Goal: Navigation & Orientation: Find specific page/section

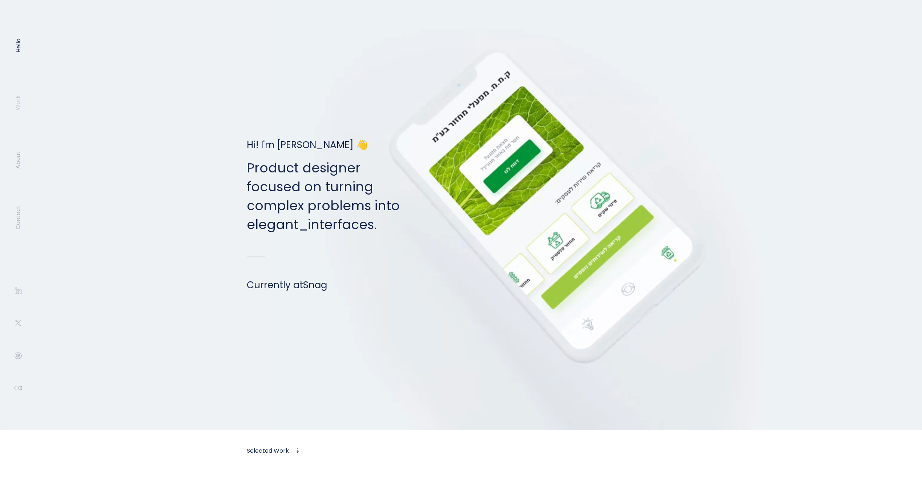
click at [18, 102] on link "Work" at bounding box center [18, 102] width 7 height 15
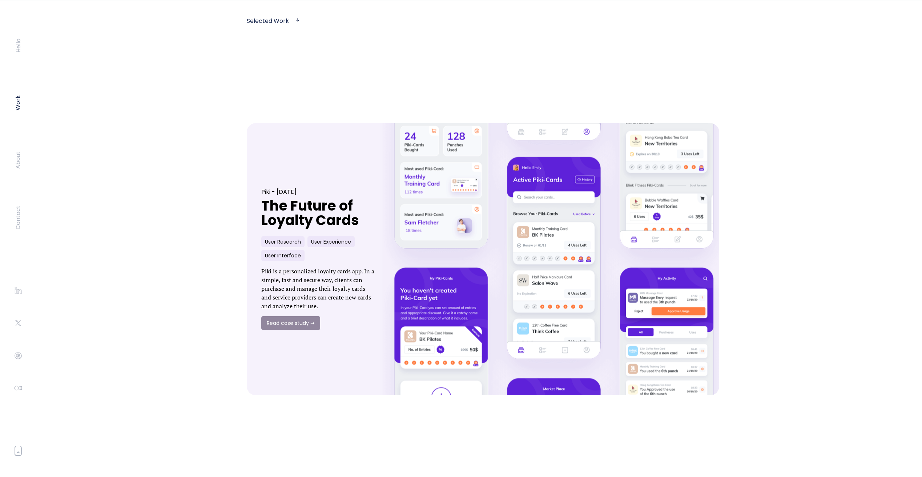
scroll to position [431, 0]
click at [435, 203] on link at bounding box center [554, 259] width 364 height 300
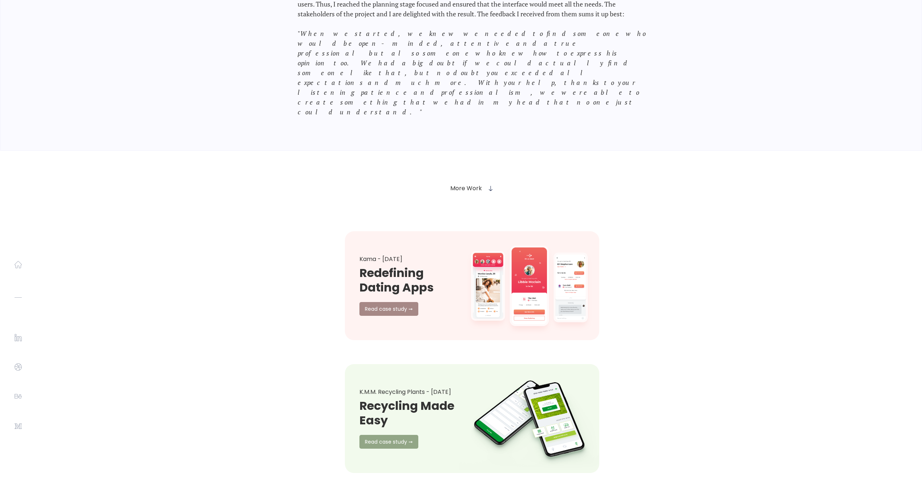
scroll to position [9918, 0]
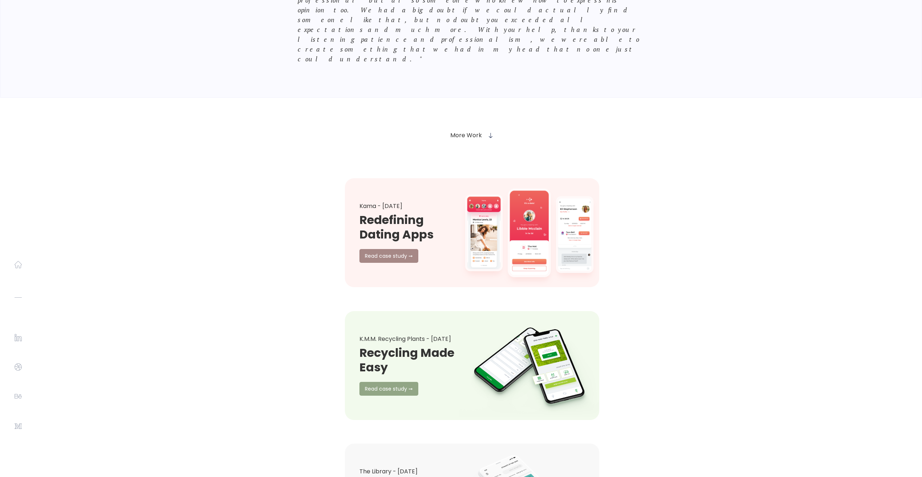
click at [504, 173] on link at bounding box center [529, 233] width 154 height 120
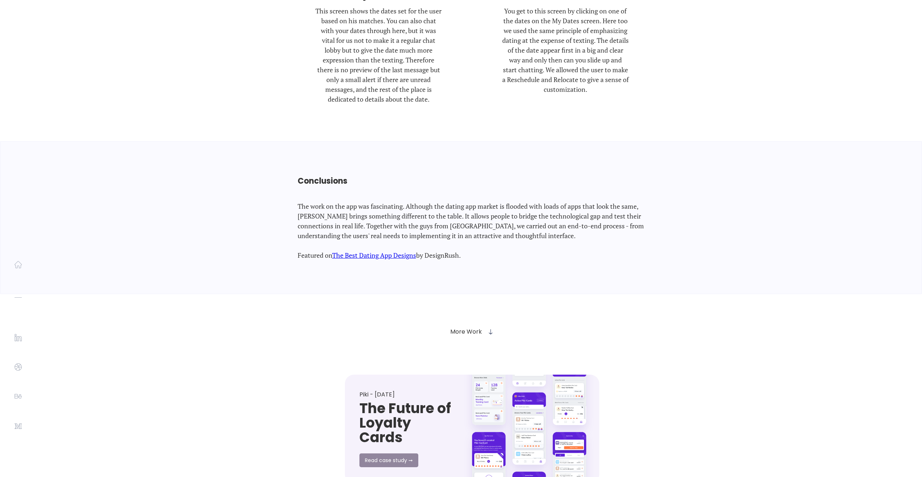
scroll to position [7266, 0]
